Goal: Task Accomplishment & Management: Manage account settings

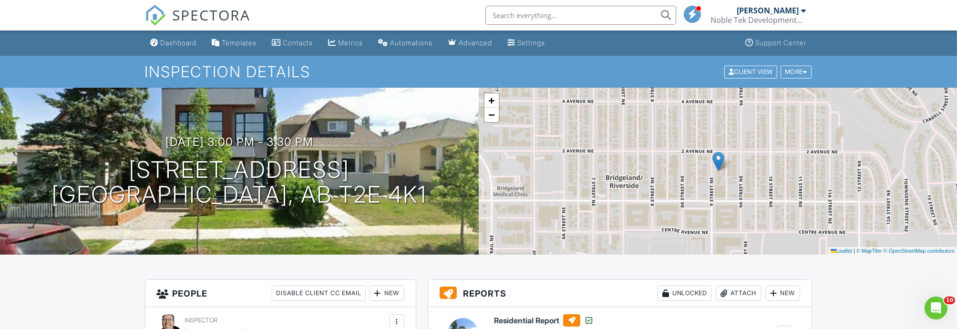
click at [178, 41] on div "Dashboard" at bounding box center [179, 43] width 36 height 8
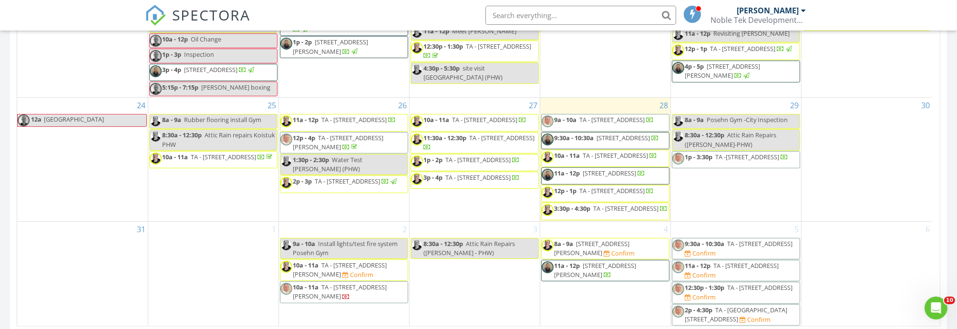
scroll to position [583, 0]
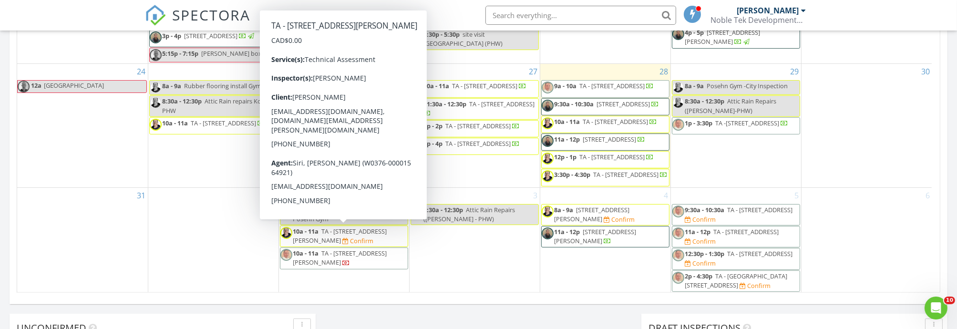
drag, startPoint x: 317, startPoint y: 225, endPoint x: 327, endPoint y: 235, distance: 13.8
click at [327, 235] on span "TA - [STREET_ADDRESS][PERSON_NAME]" at bounding box center [340, 236] width 94 height 18
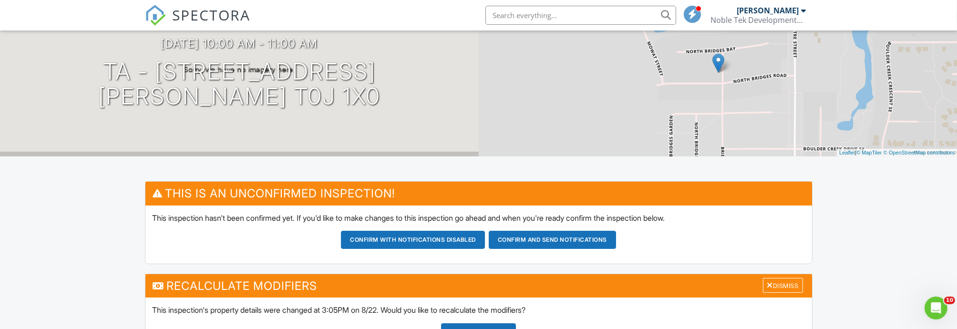
scroll to position [212, 0]
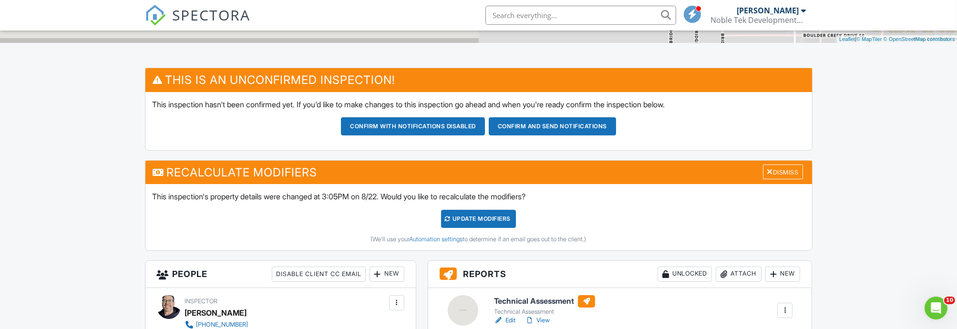
click at [475, 217] on div "UPDATE Modifiers" at bounding box center [478, 219] width 75 height 18
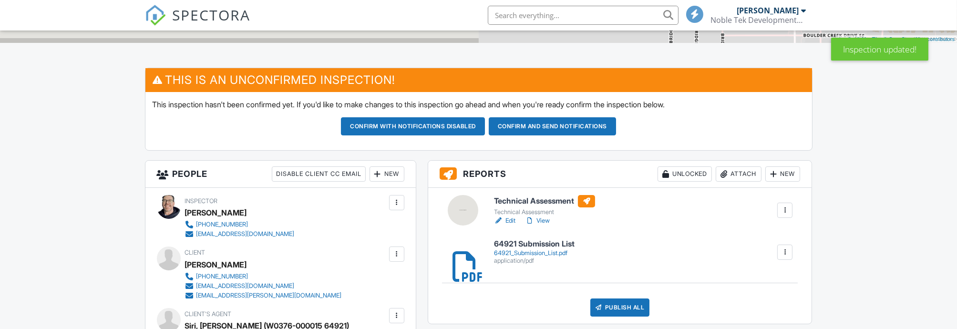
click at [485, 130] on button "Confirm and send notifications" at bounding box center [413, 126] width 144 height 18
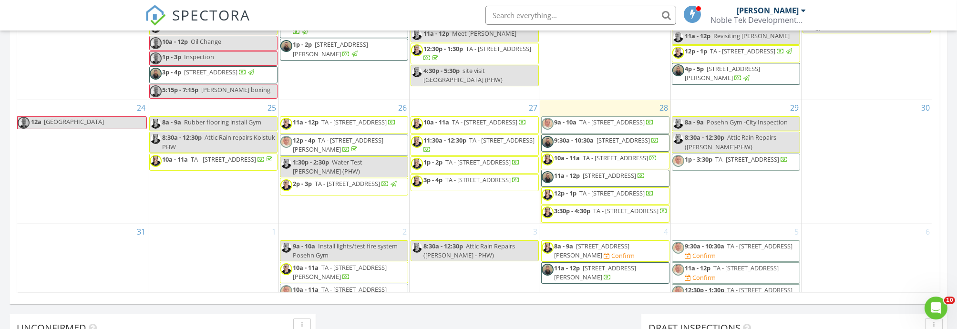
scroll to position [265, 0]
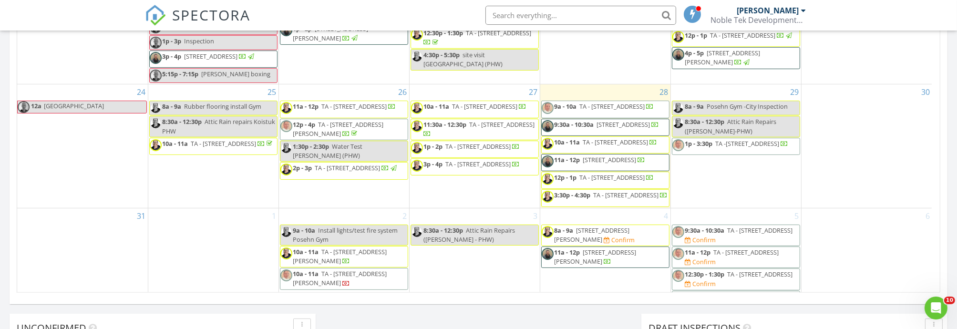
click at [510, 102] on span "TA - 10 Straddock Bay , Calgary T3H 2S8" at bounding box center [484, 106] width 65 height 9
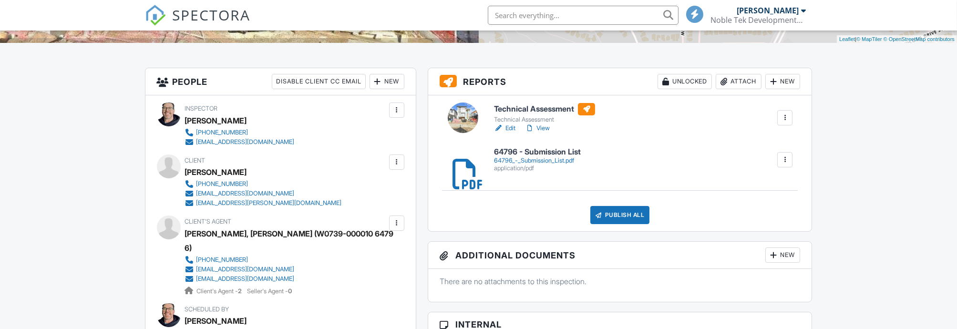
click at [507, 129] on link "Edit" at bounding box center [504, 128] width 21 height 10
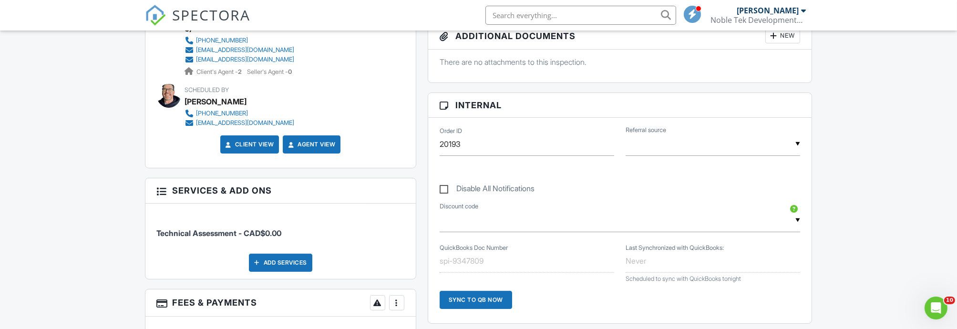
scroll to position [423, 0]
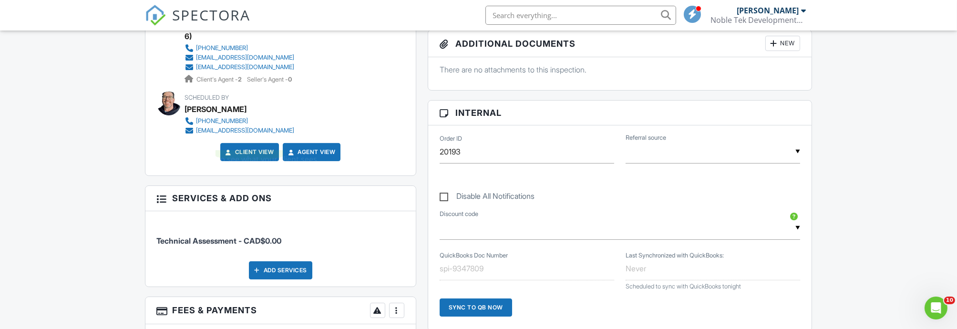
click at [251, 147] on link "Client View" at bounding box center [249, 152] width 51 height 10
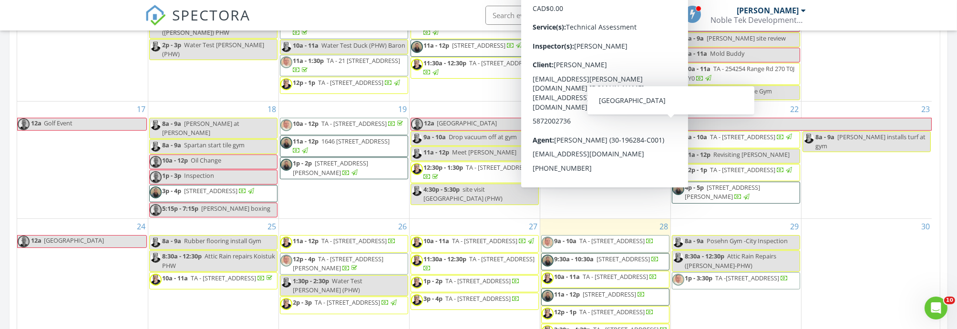
scroll to position [307, 0]
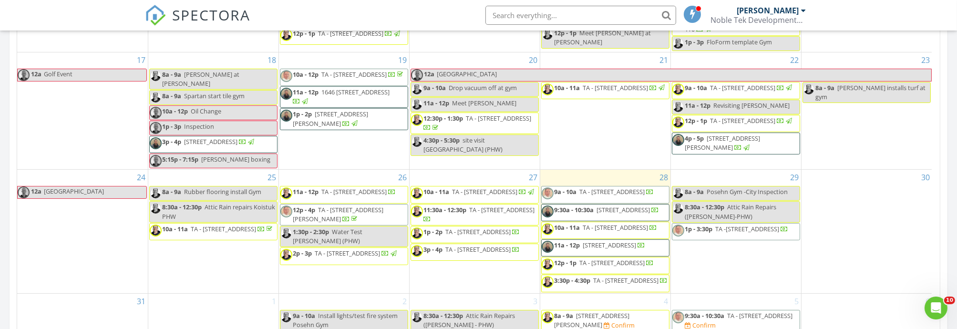
drag, startPoint x: 463, startPoint y: 204, endPoint x: 463, endPoint y: 195, distance: 8.6
click at [470, 205] on span "TA - 52 Cornerbrook View ne , Calgary T3N 1B1" at bounding box center [502, 209] width 65 height 9
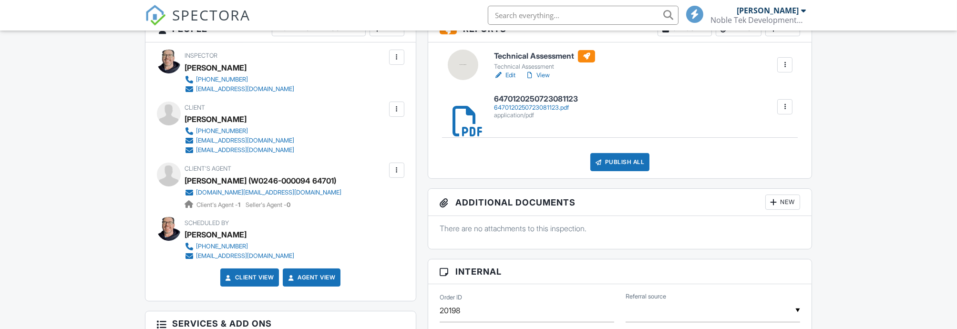
click at [508, 76] on link "Edit" at bounding box center [504, 76] width 21 height 10
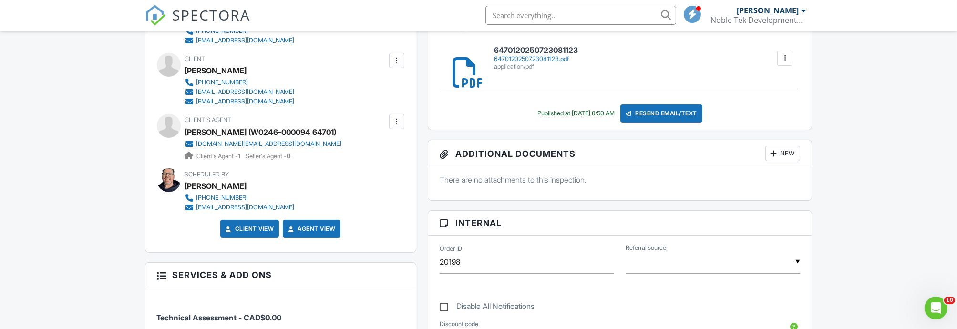
scroll to position [317, 0]
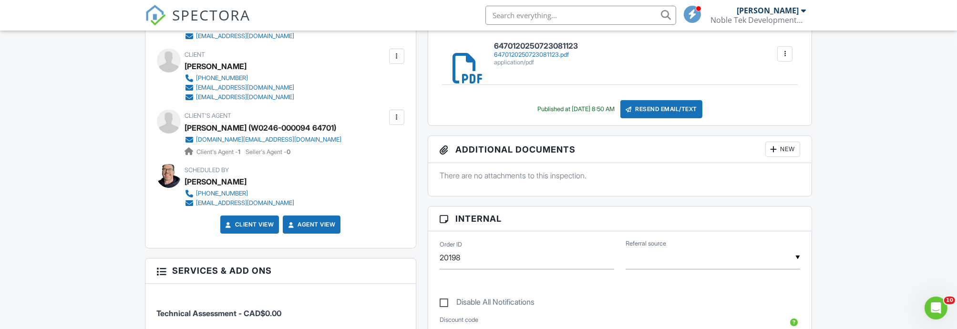
click at [252, 220] on link "Client View" at bounding box center [249, 225] width 51 height 10
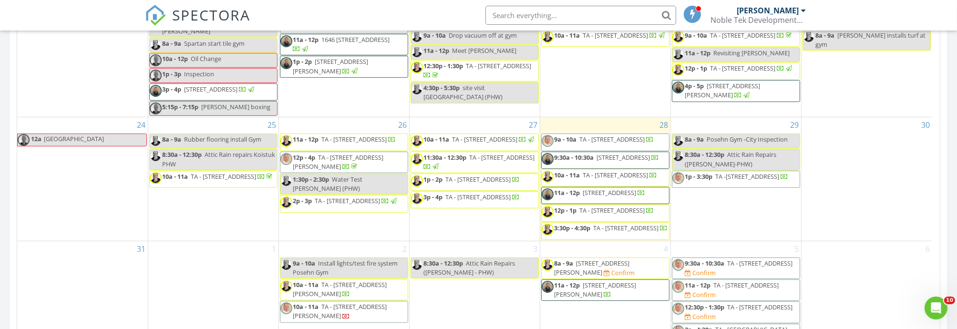
scroll to position [530, 0]
click at [474, 174] on span "TA - [STREET_ADDRESS]" at bounding box center [478, 178] width 65 height 9
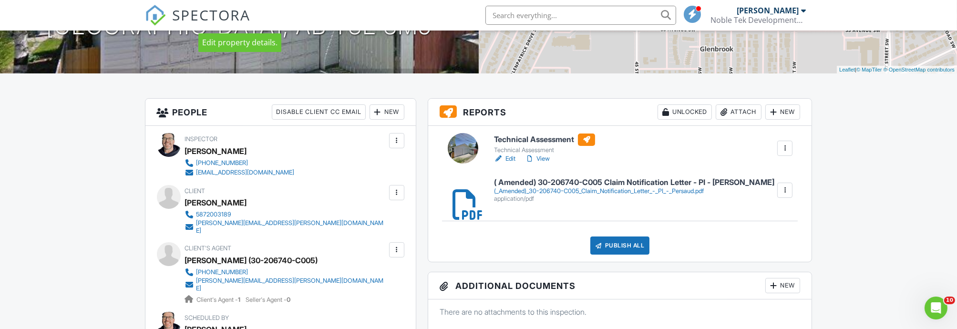
scroll to position [212, 0]
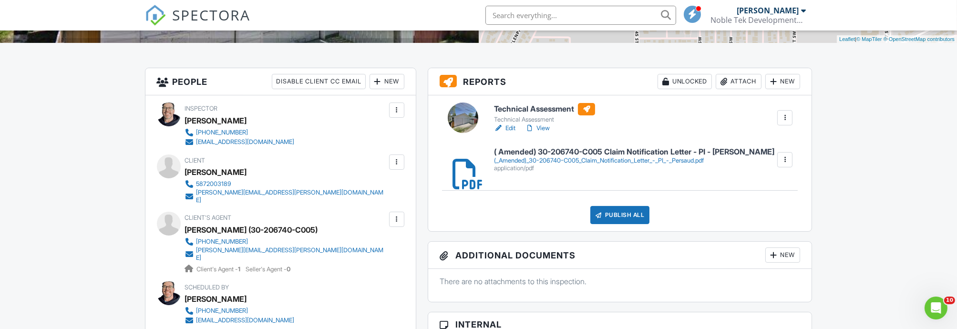
click at [511, 129] on link "Edit" at bounding box center [504, 128] width 21 height 10
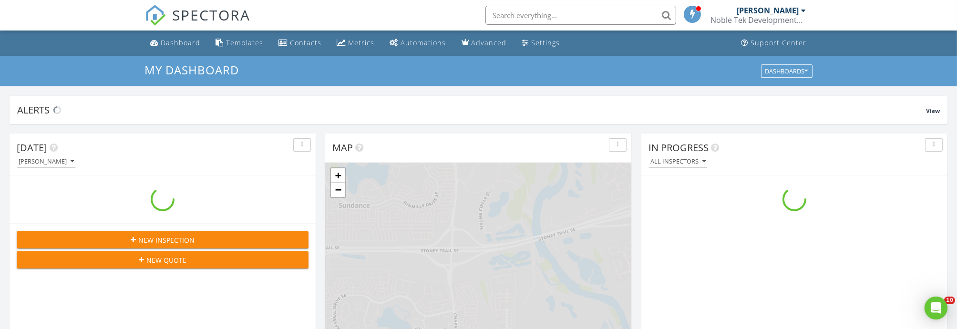
scroll to position [884, 973]
